Goal: Share content

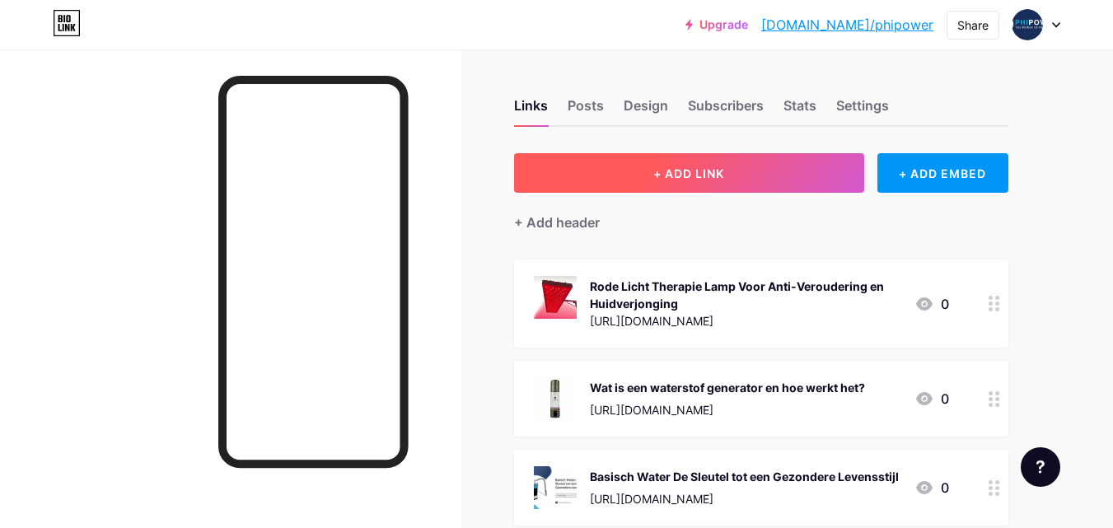
click at [679, 168] on span "+ ADD LINK" at bounding box center [689, 173] width 71 height 14
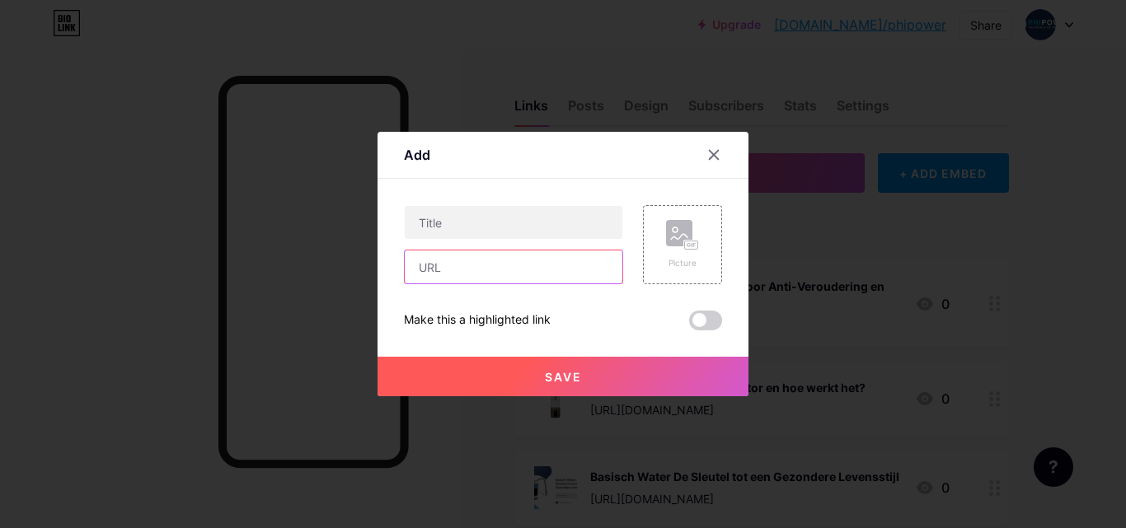
click at [446, 270] on input "text" at bounding box center [514, 267] width 218 height 33
click at [460, 275] on input "text" at bounding box center [514, 267] width 218 height 33
paste input "[URL][DOMAIN_NAME]"
type input "[URL][DOMAIN_NAME]"
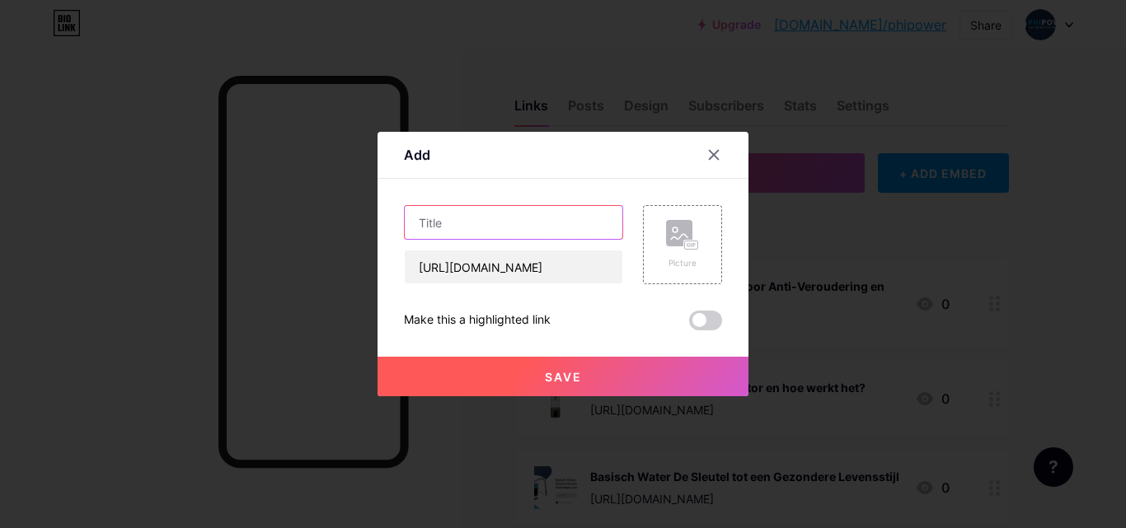
click at [484, 216] on input "text" at bounding box center [514, 222] width 218 height 33
paste input "Hoe een rood licht lamp de huid, slaap en het welzijn verbetert"
type input "Hoe een rood licht lamp de huid, slaap en het welzijn verbetert"
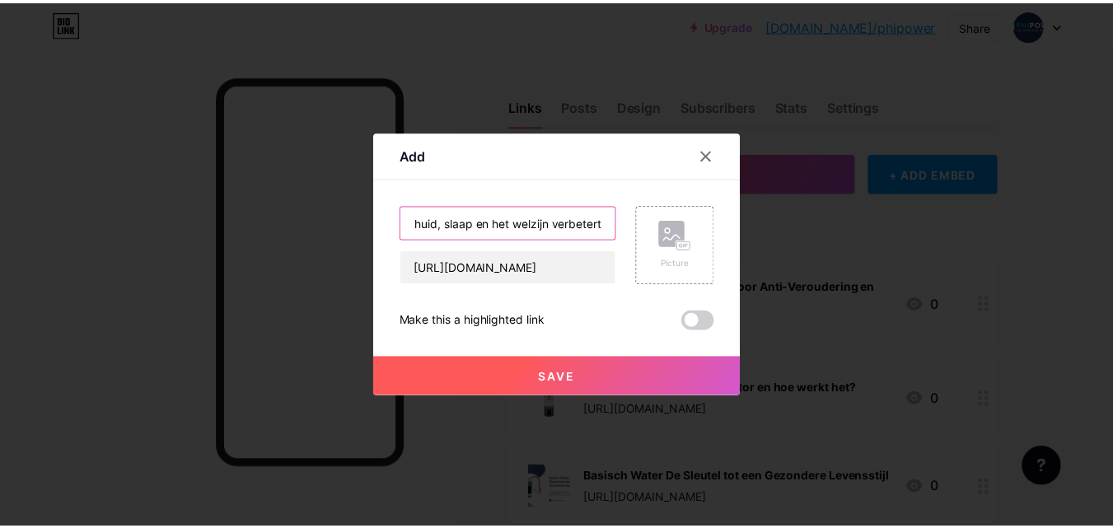
scroll to position [0, 0]
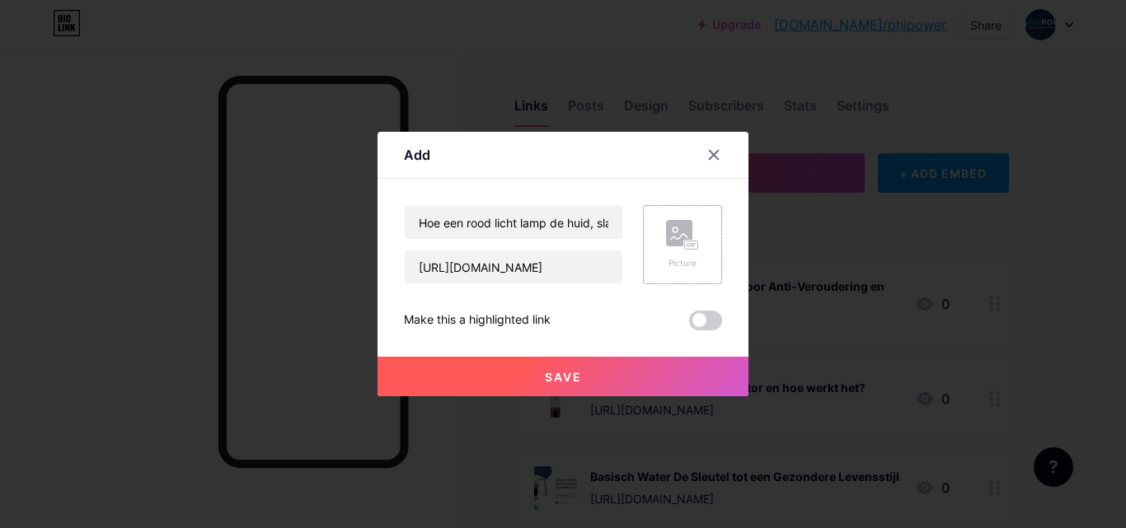
click at [657, 217] on div "Picture" at bounding box center [682, 244] width 79 height 79
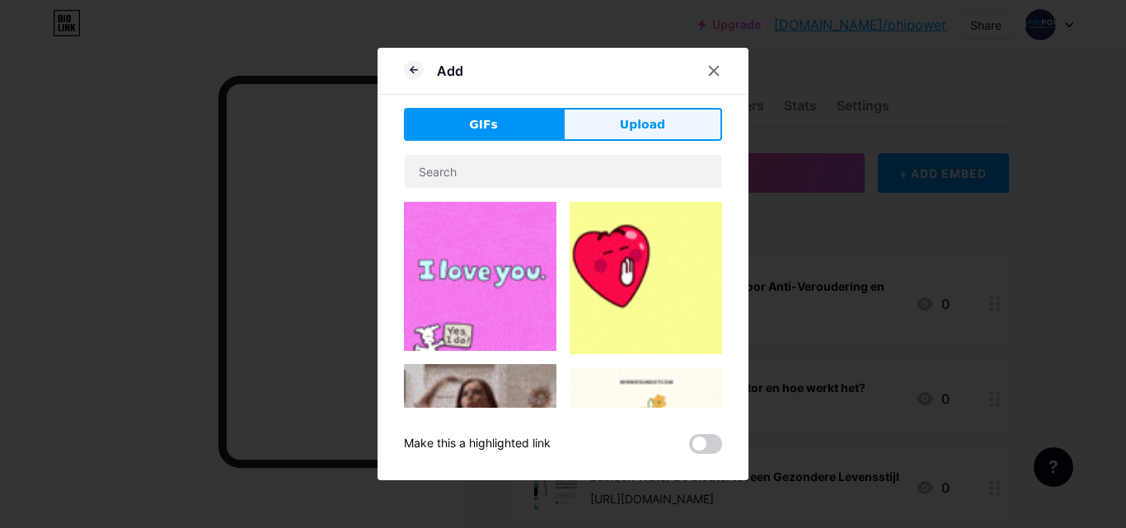
click at [634, 117] on span "Upload" at bounding box center [642, 124] width 45 height 17
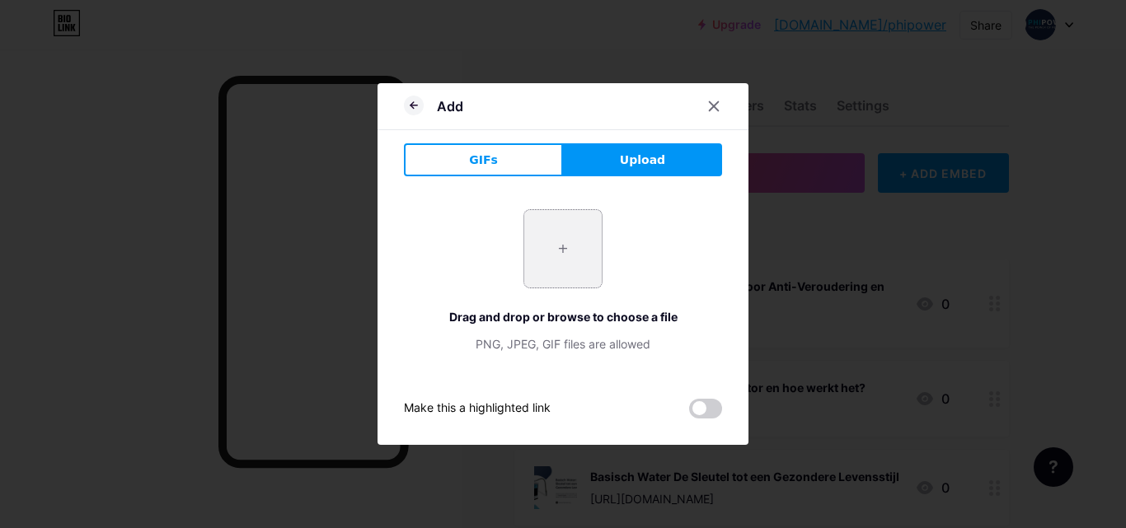
click at [543, 251] on input "file" at bounding box center [562, 248] width 77 height 77
type input "C:\fakepath\rood licht-therapie.jpg"
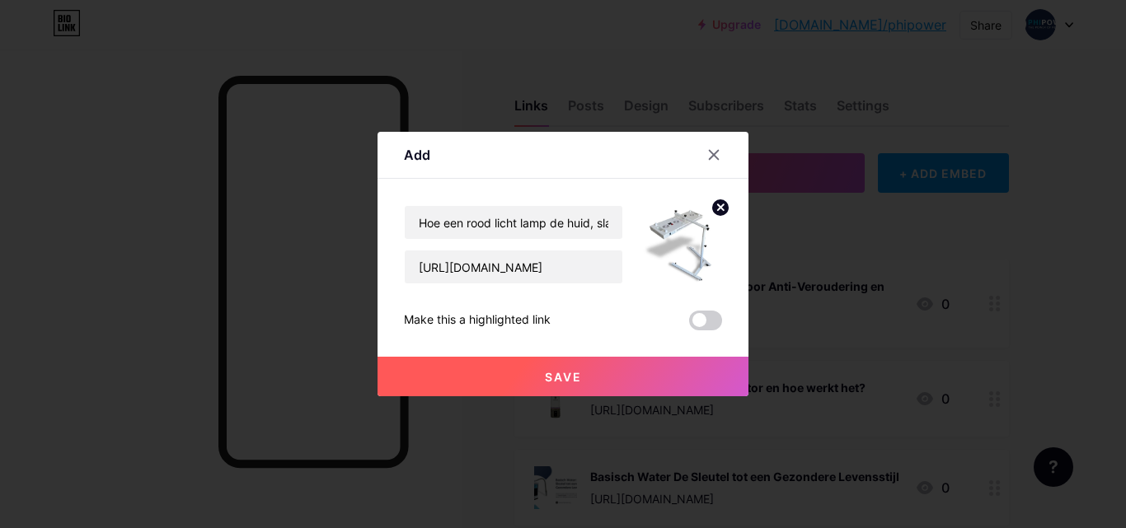
click at [569, 382] on span "Save" at bounding box center [563, 377] width 37 height 14
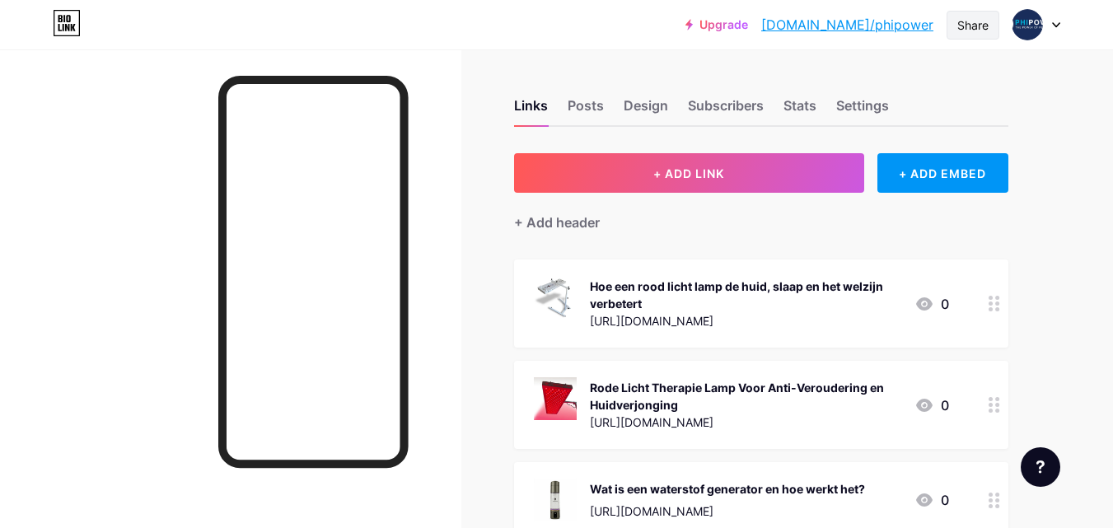
click at [971, 21] on div "Share" at bounding box center [973, 24] width 31 height 17
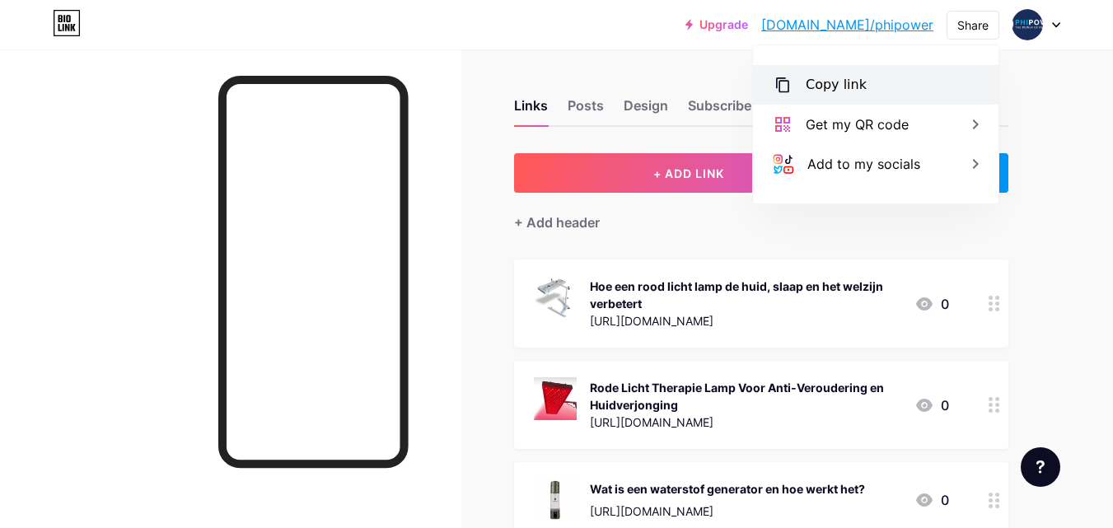
click at [828, 87] on div "Copy link" at bounding box center [836, 85] width 61 height 20
